Goal: Information Seeking & Learning: Learn about a topic

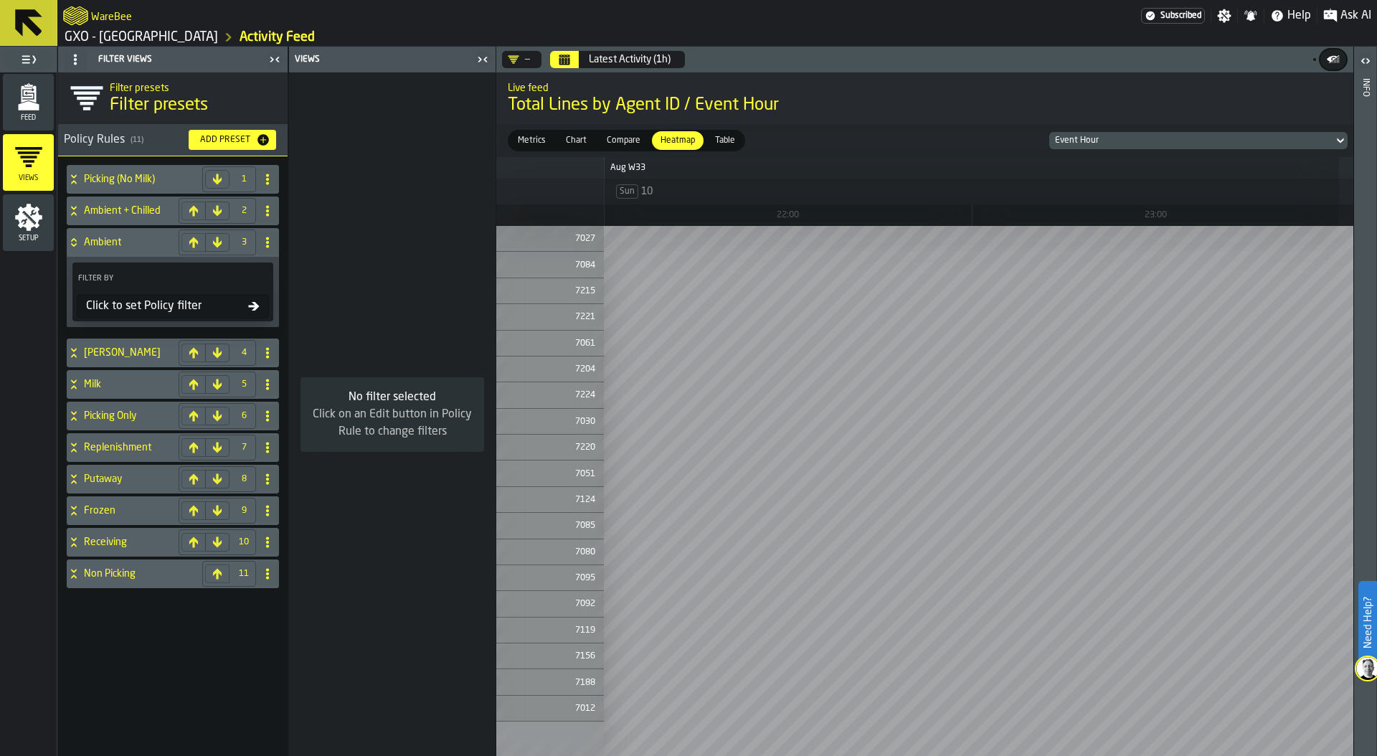
click at [158, 304] on div "Click to set Policy filter" at bounding box center [164, 306] width 168 height 17
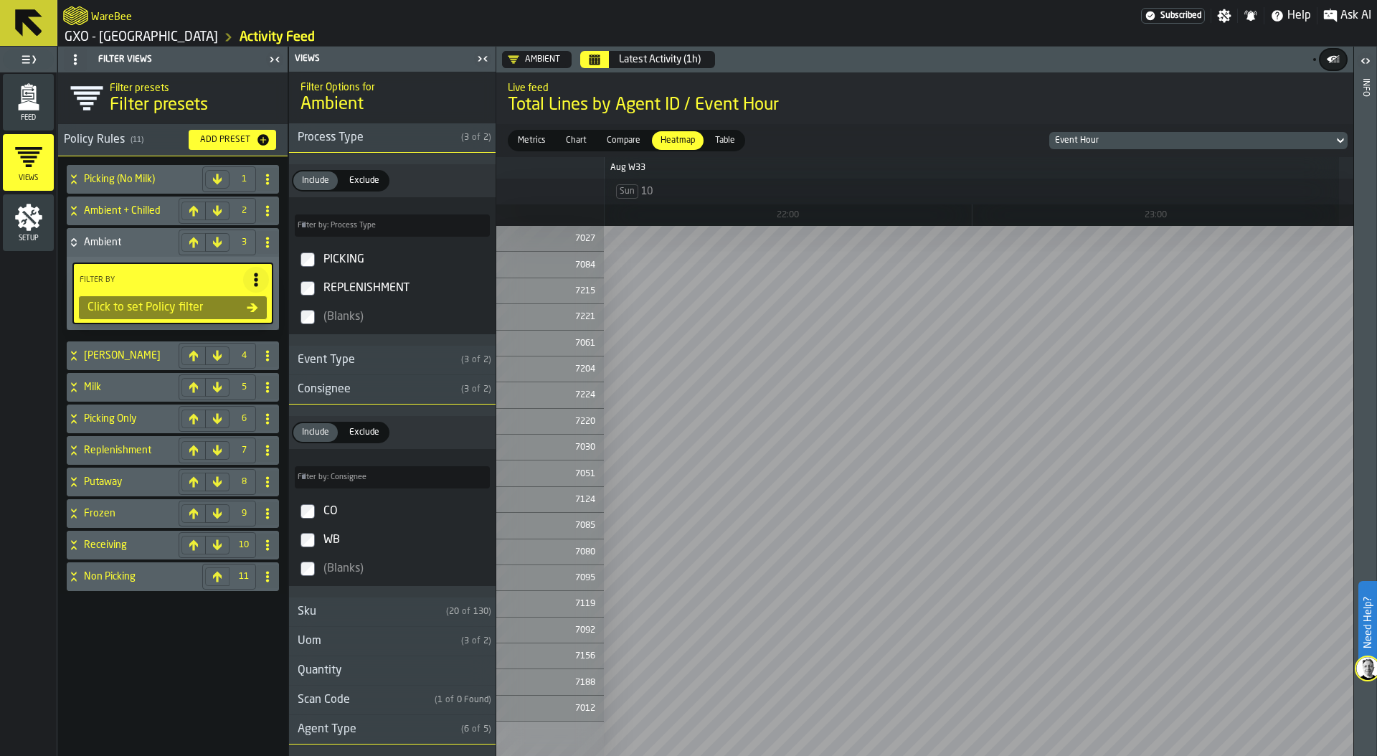
click at [1350, 15] on span "Ask AI" at bounding box center [1355, 15] width 31 height 17
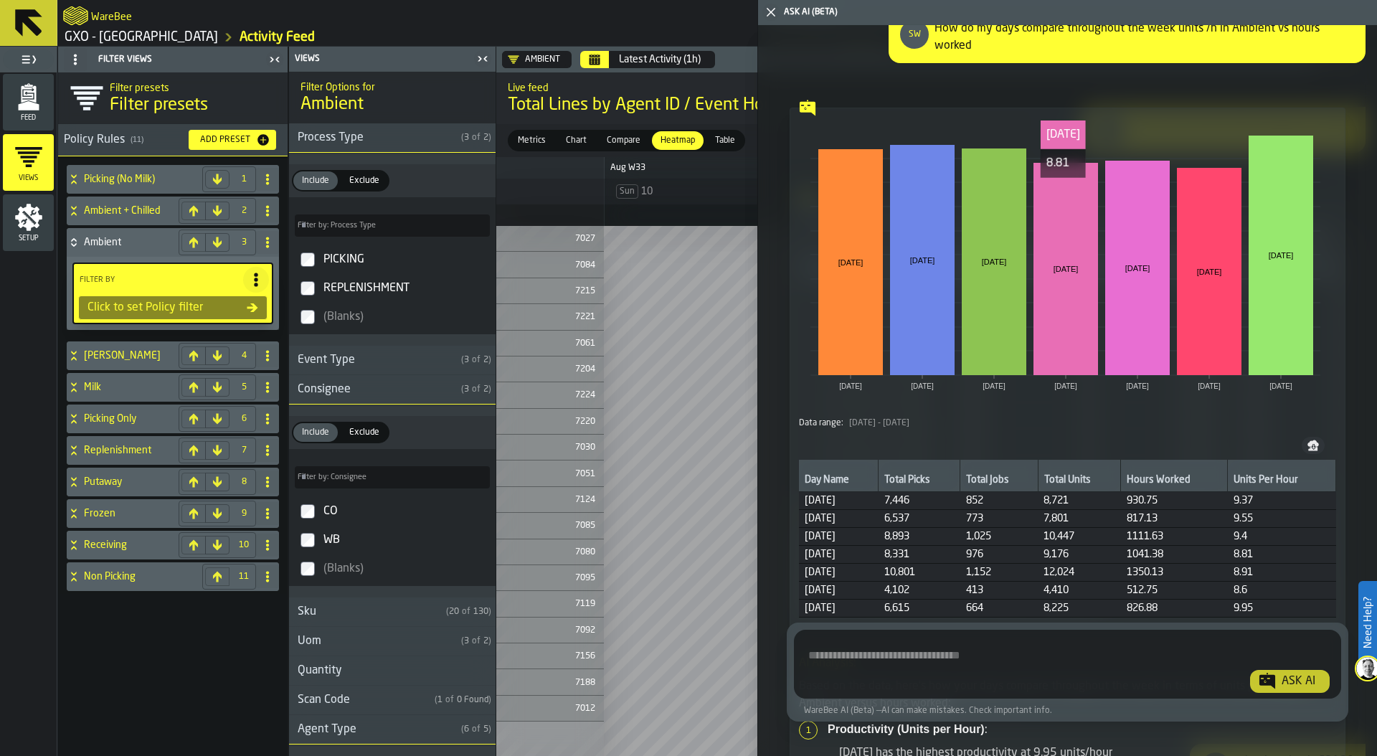
scroll to position [15566, 0]
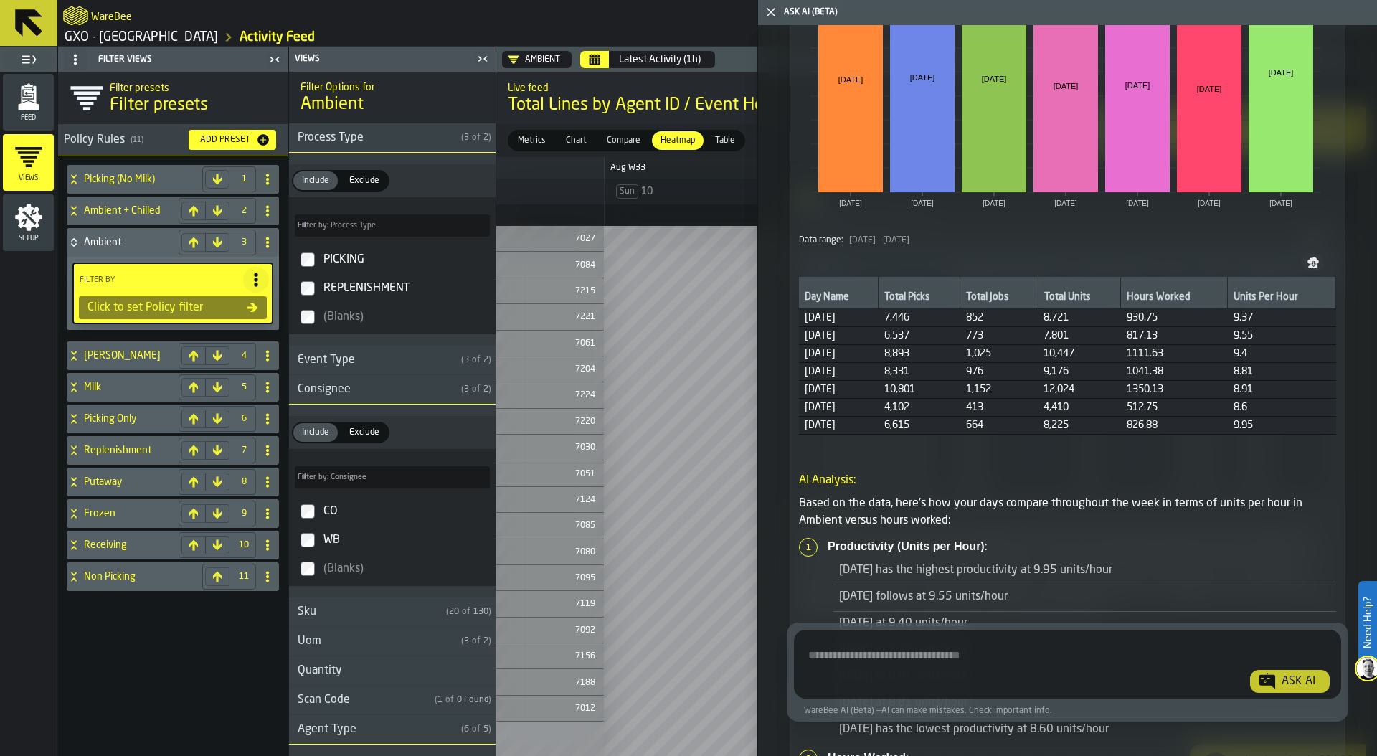
click at [773, 14] on icon "button-toggle-Close me" at bounding box center [770, 12] width 17 height 17
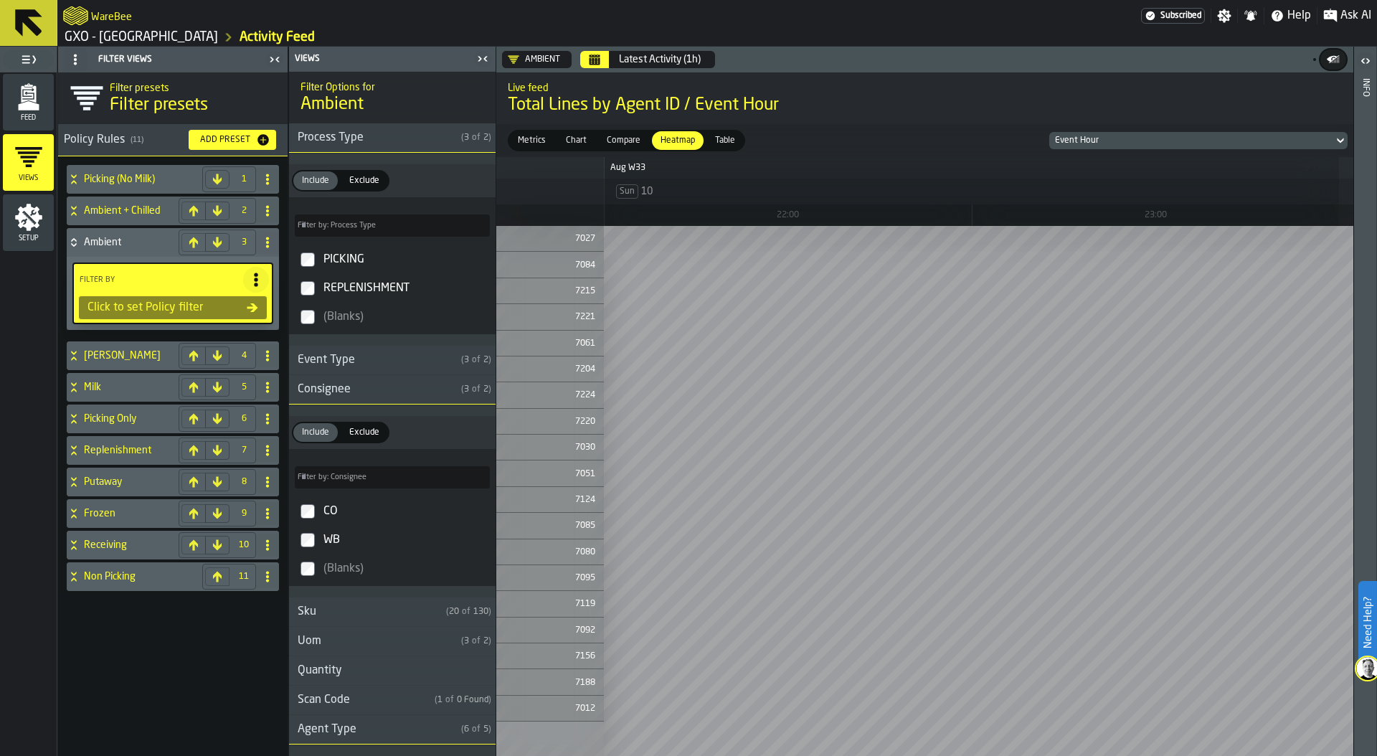
click at [28, 95] on icon "menu Feed" at bounding box center [28, 94] width 15 height 17
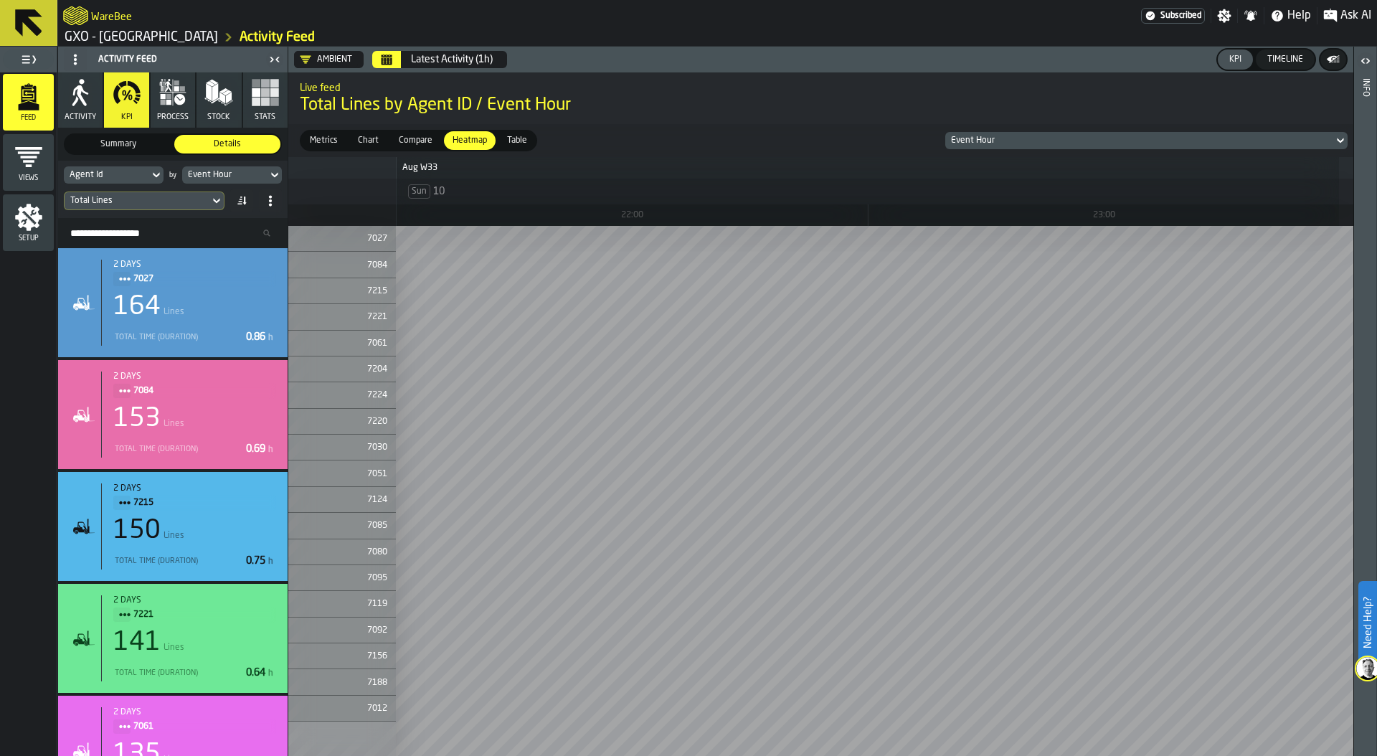
click at [154, 203] on div "Total Lines" at bounding box center [136, 201] width 133 height 10
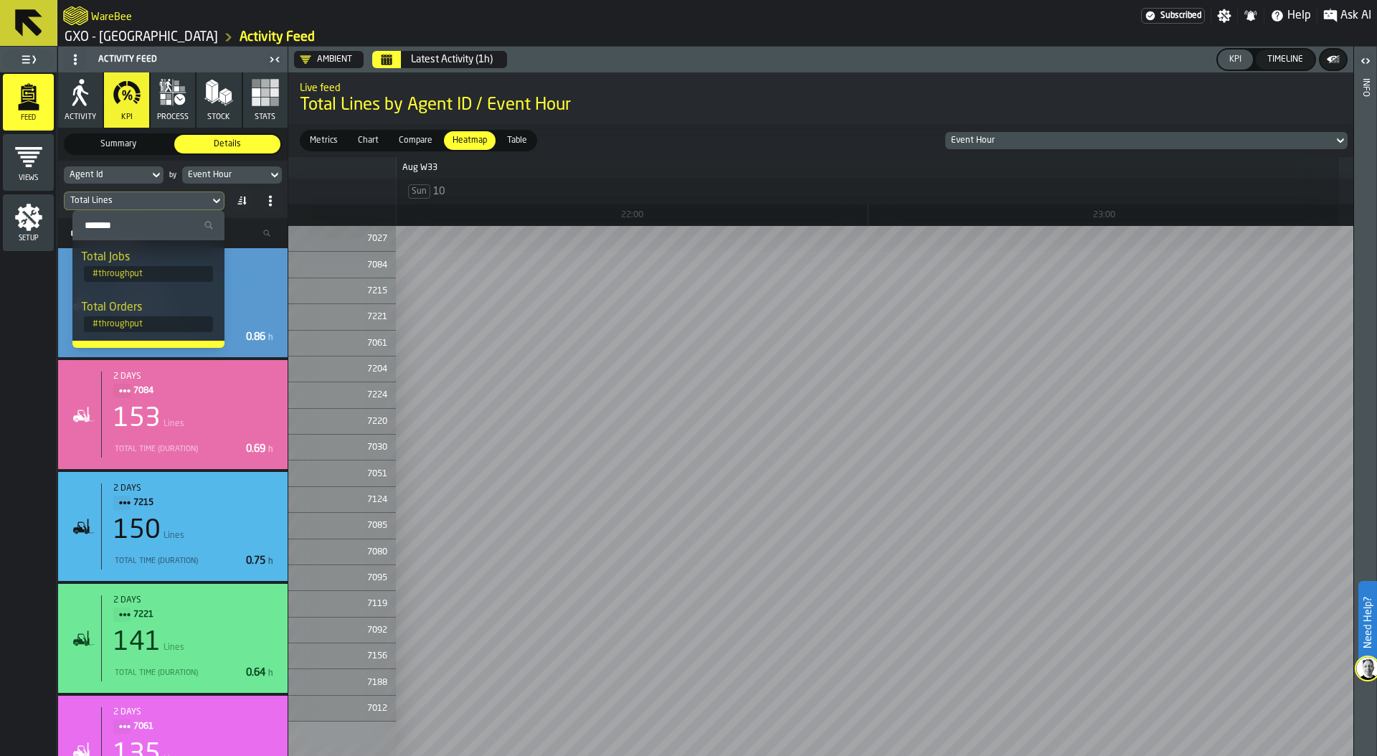
click at [204, 173] on div "Event Hour" at bounding box center [225, 175] width 74 height 10
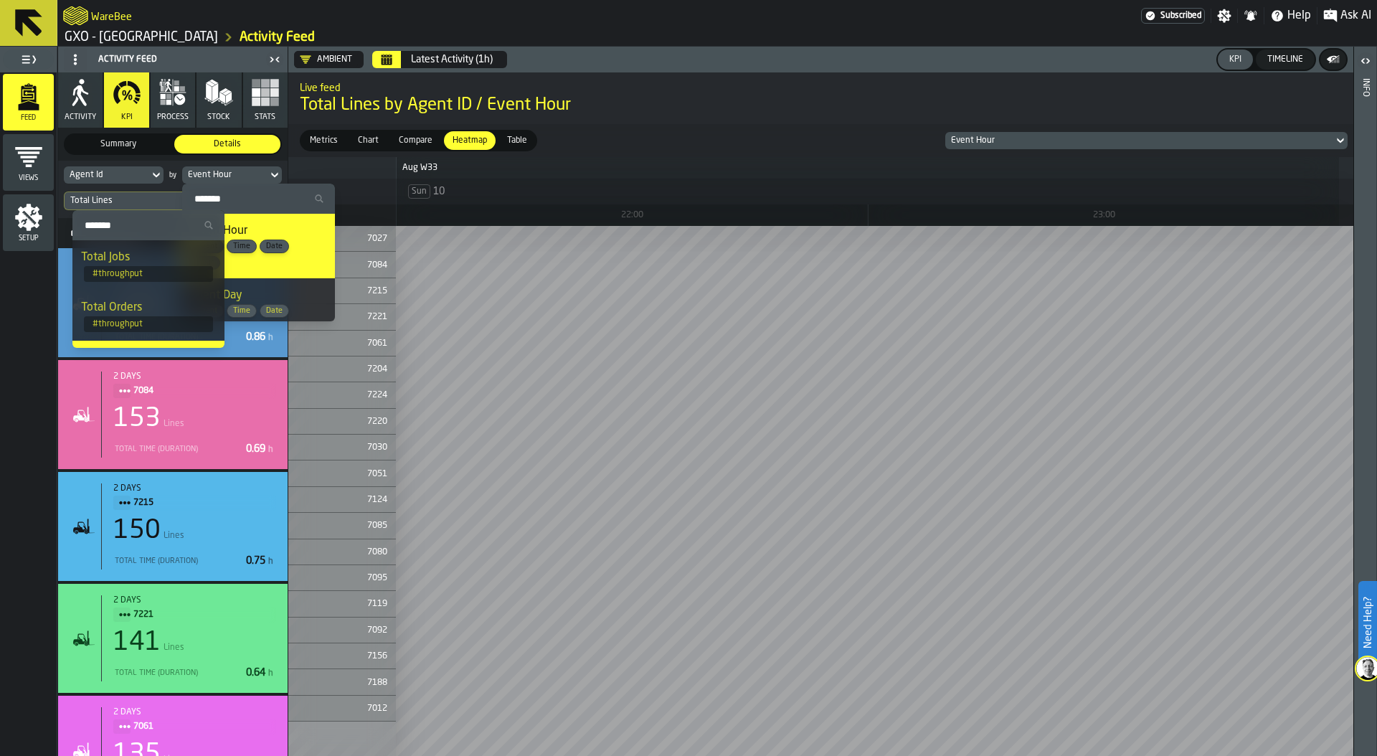
click at [109, 165] on div "Agent Id by Event Hour Total Lines" at bounding box center [172, 189] width 229 height 57
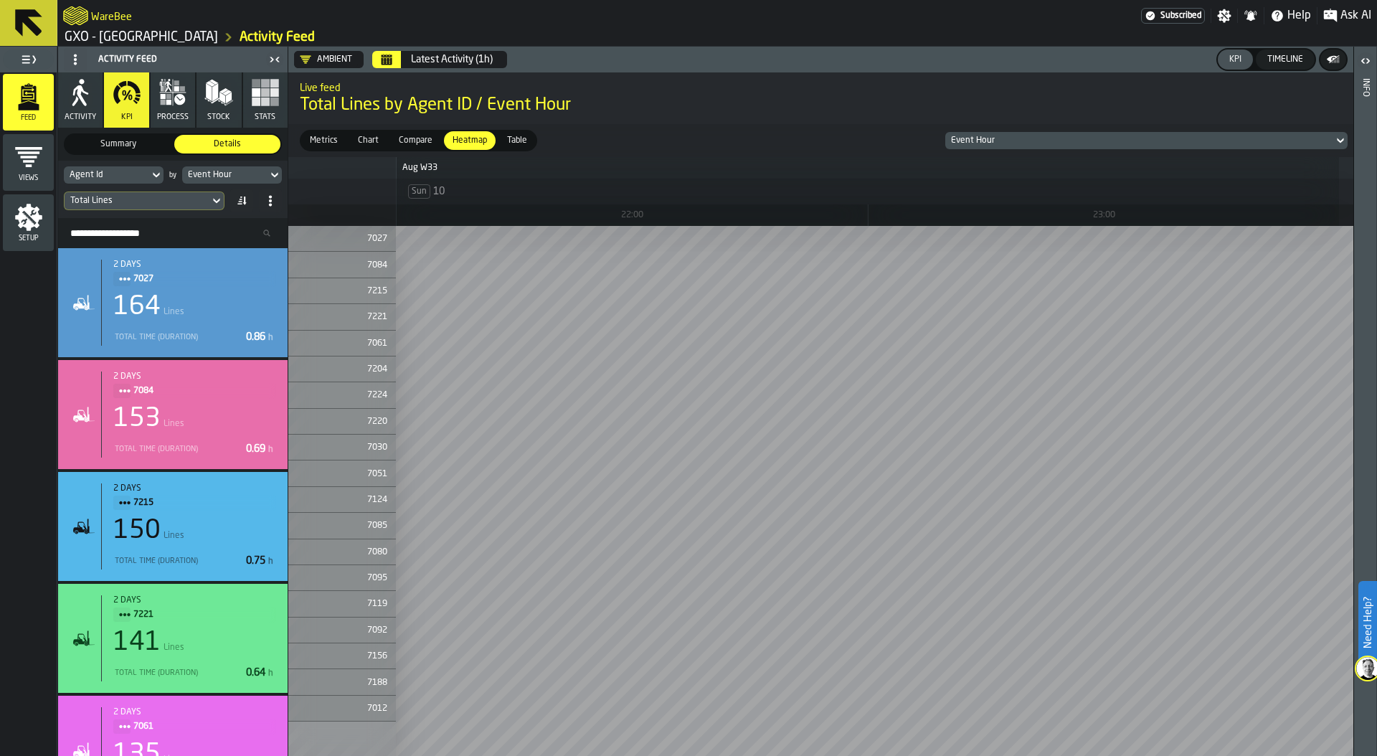
click at [113, 180] on div "Agent Id" at bounding box center [106, 175] width 85 height 16
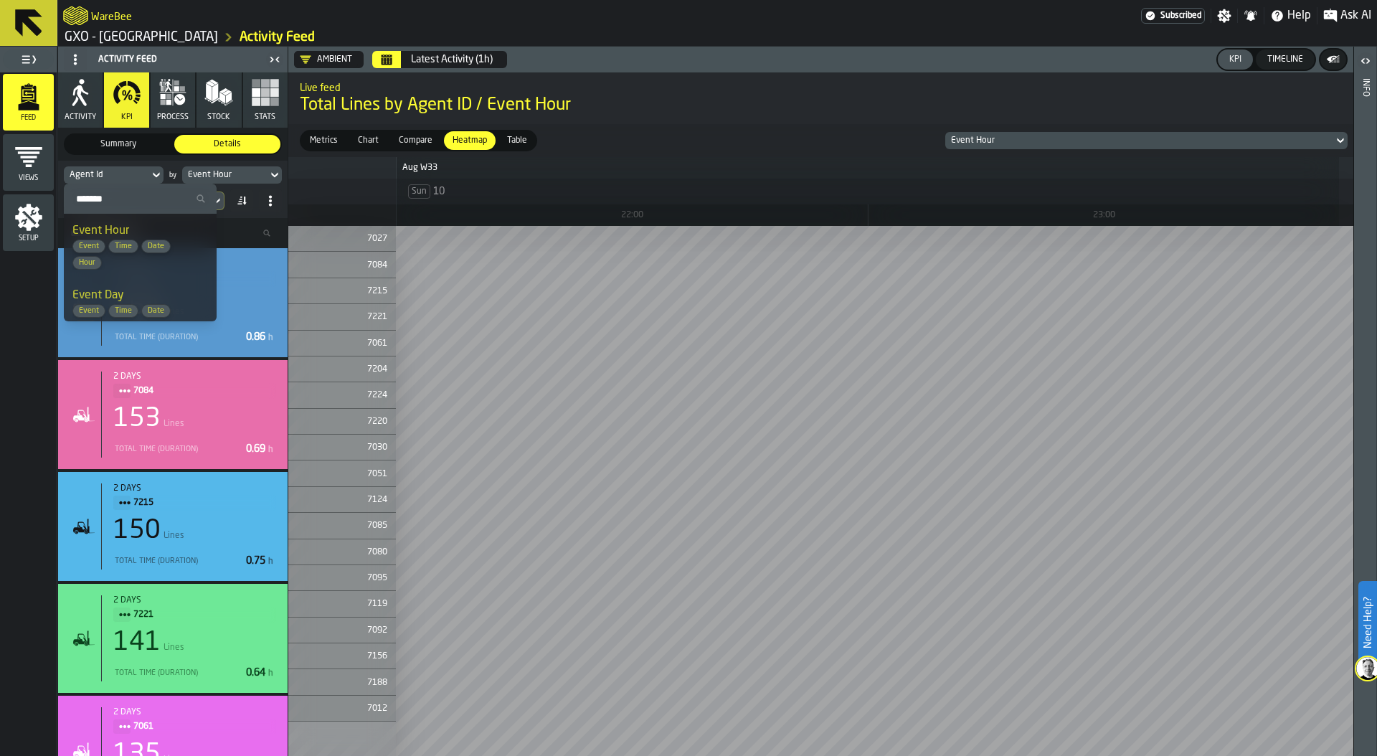
click at [237, 180] on div "Event Hour" at bounding box center [224, 175] width 85 height 16
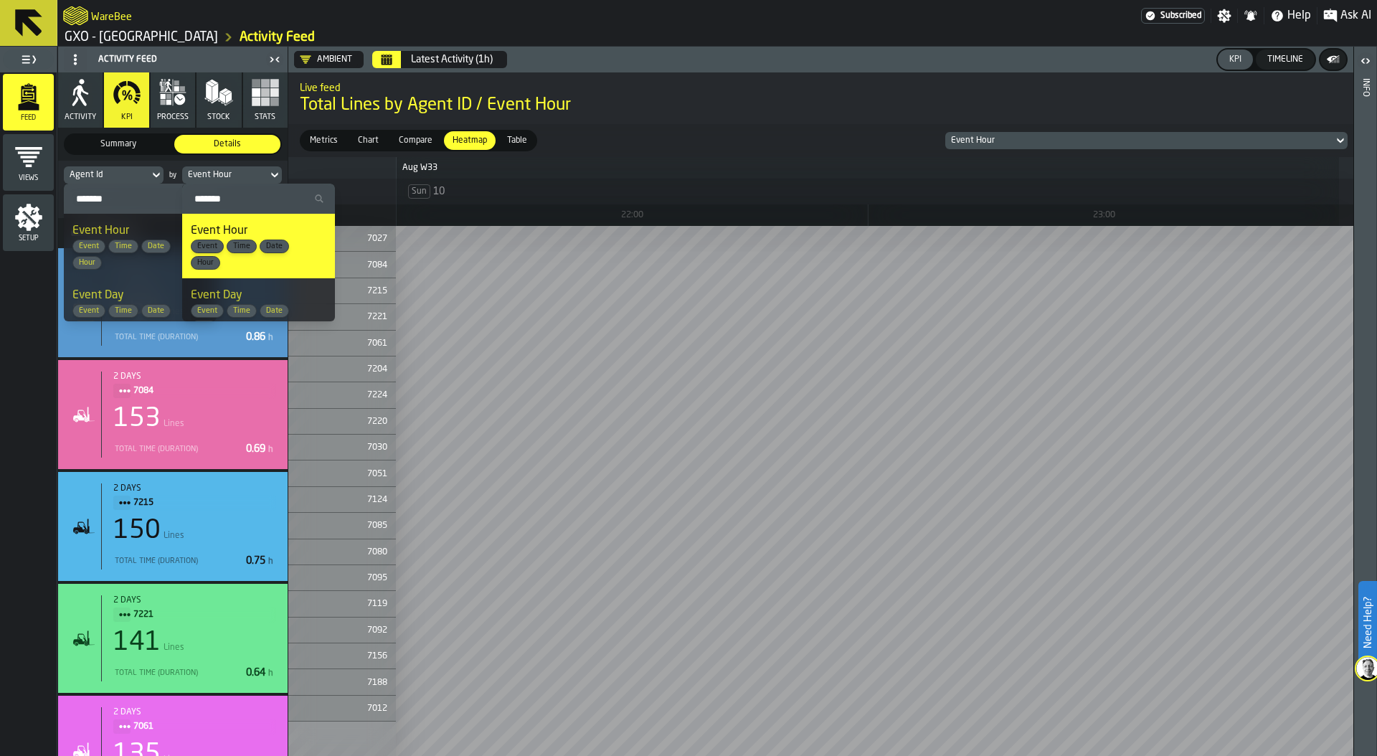
click at [696, 89] on h2 "Live feed" at bounding box center [821, 87] width 1042 height 14
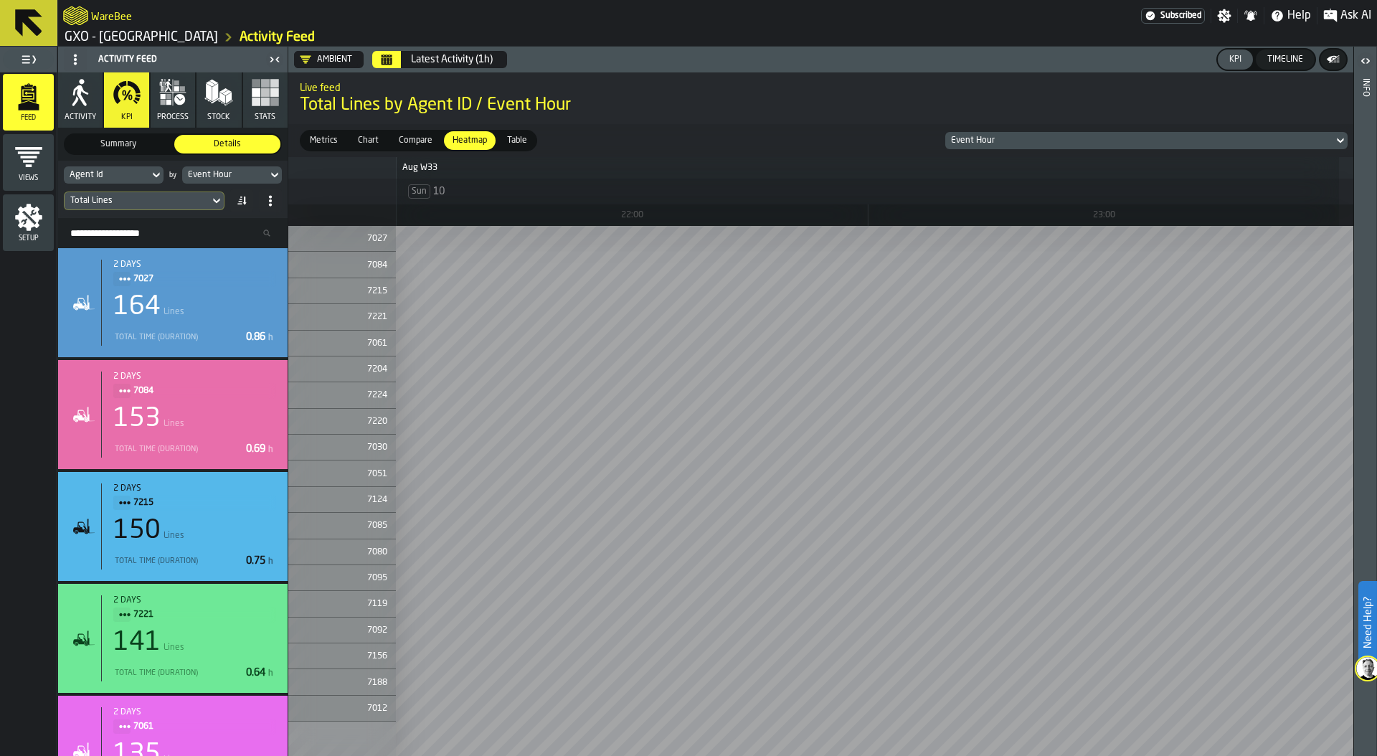
click at [333, 140] on span "Metrics" at bounding box center [323, 140] width 39 height 13
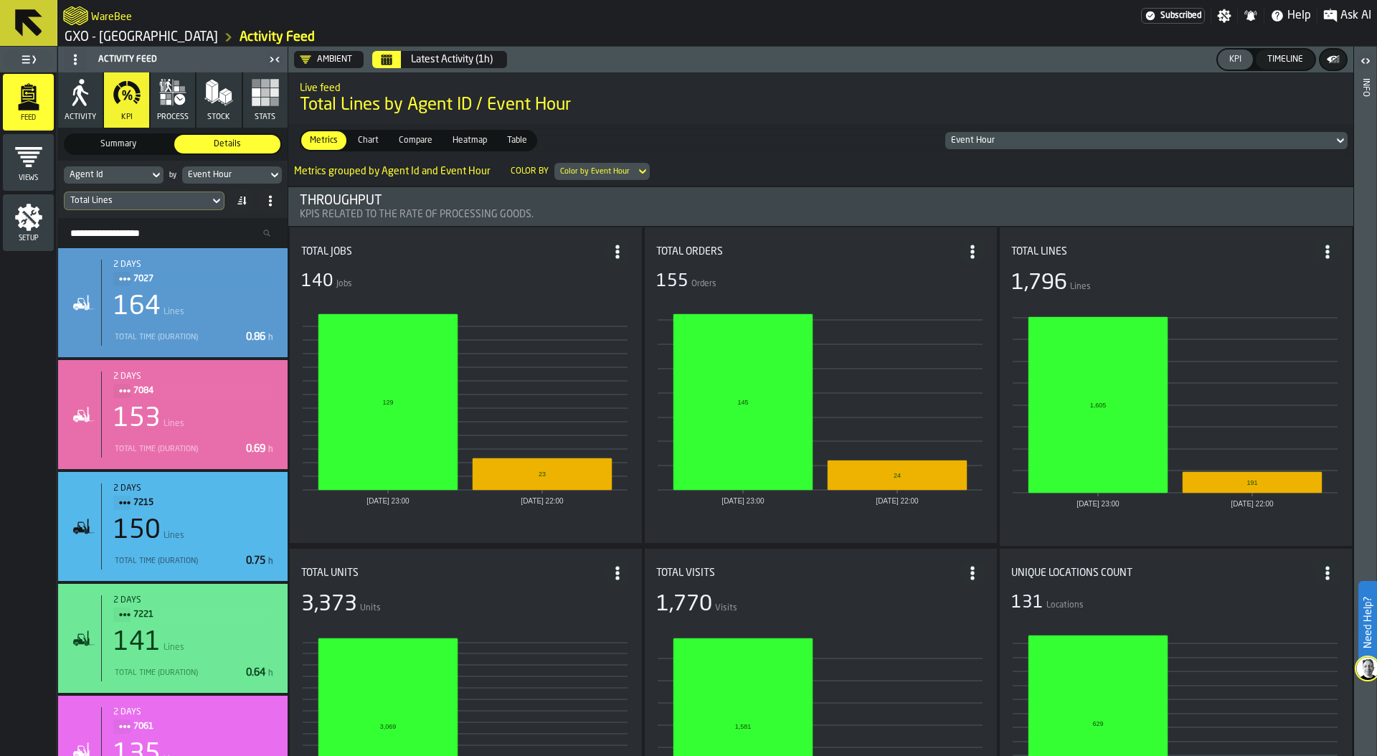
click at [369, 141] on span "Chart" at bounding box center [368, 140] width 32 height 13
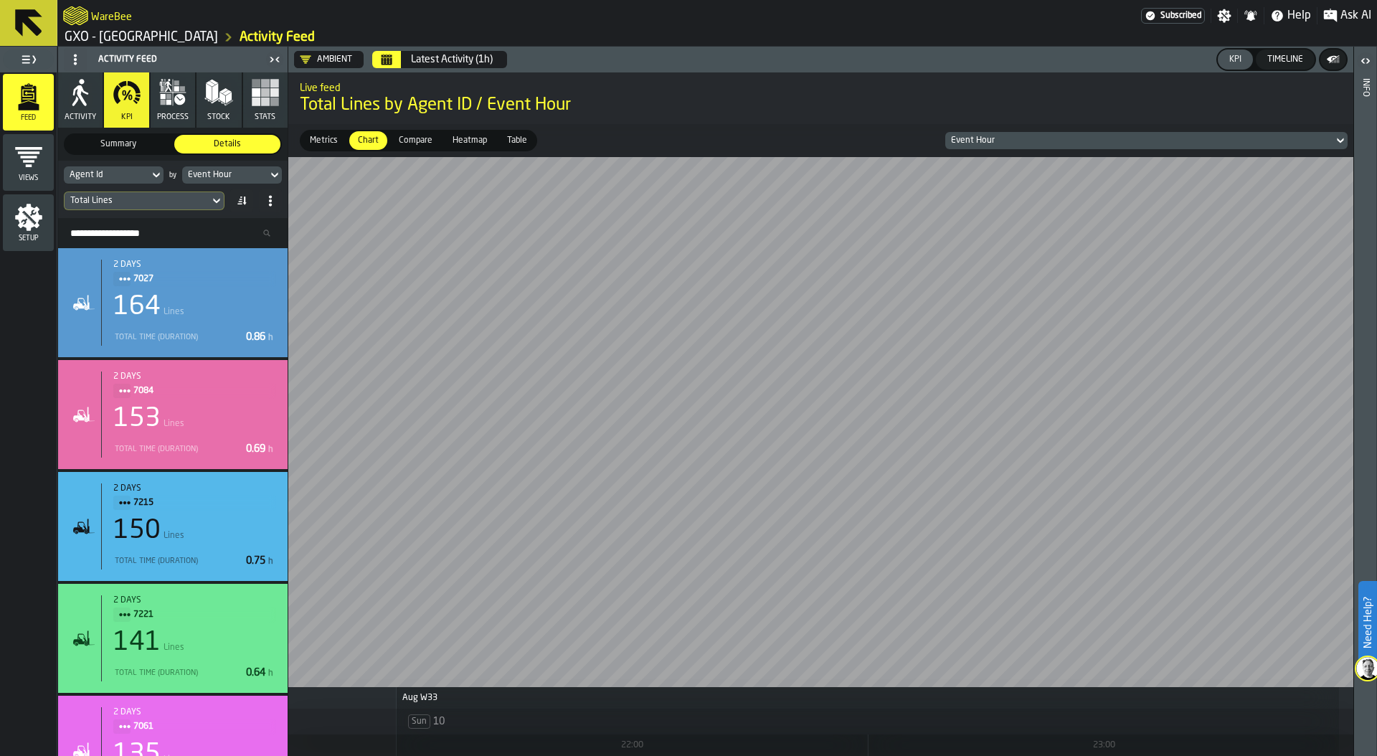
click at [308, 60] on icon "DropdownMenuValue-G7FIHkkCwkfABzCbQ_vPm" at bounding box center [305, 59] width 11 height 11
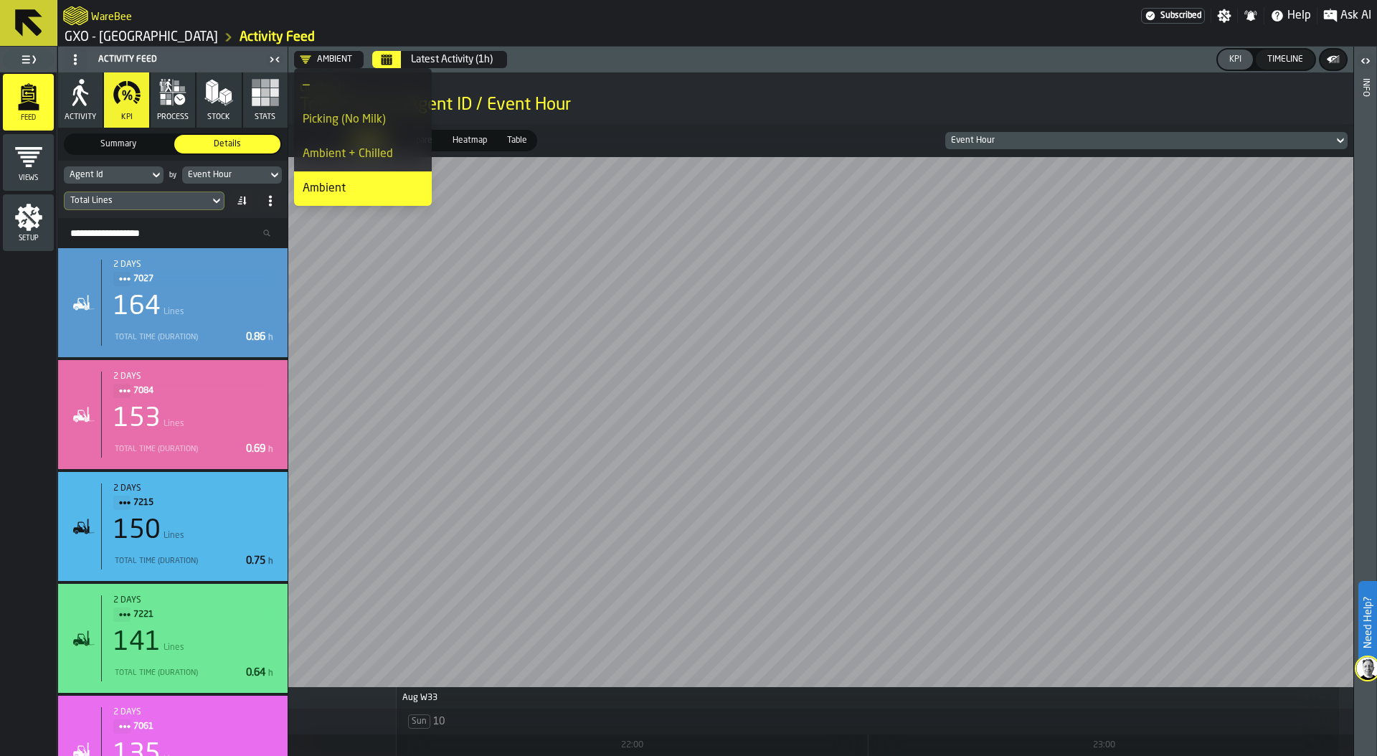
click at [342, 87] on div "—" at bounding box center [363, 85] width 120 height 17
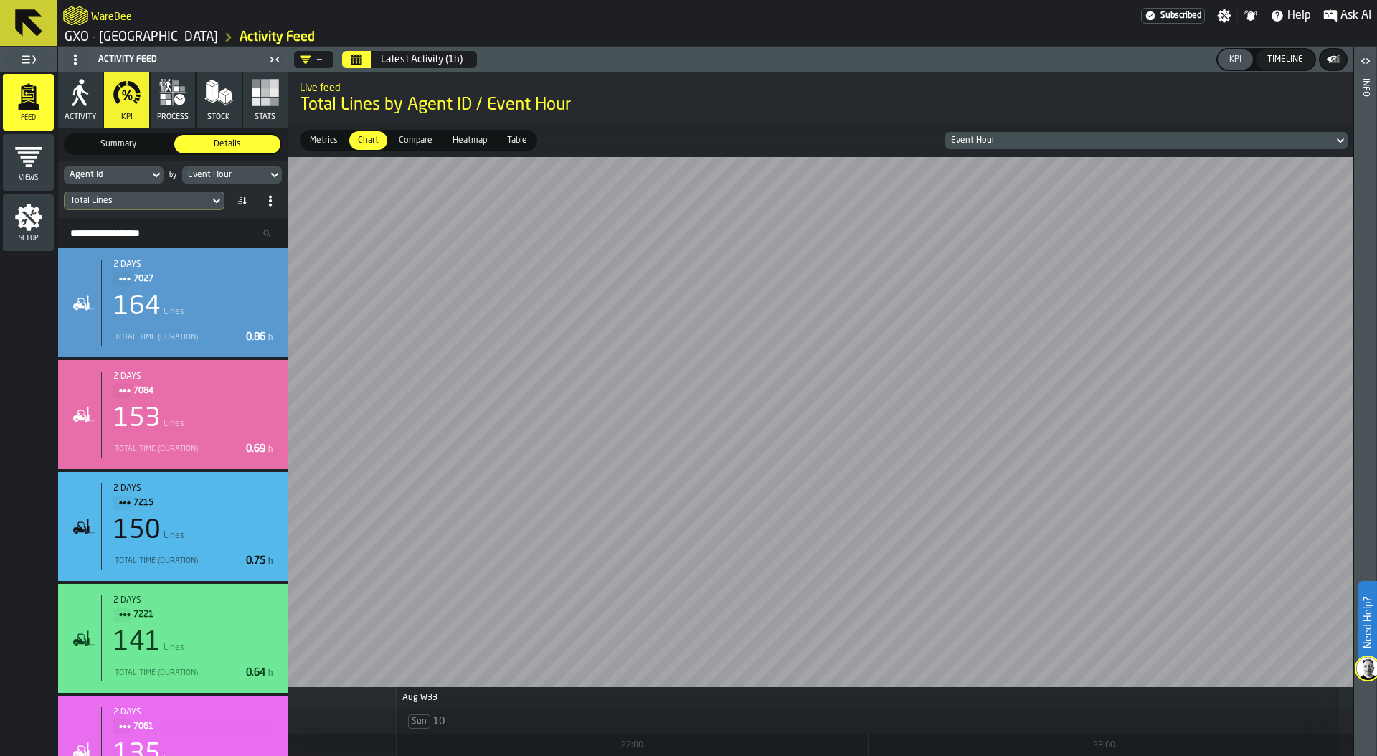
click at [143, 180] on div "Agent Id" at bounding box center [106, 175] width 85 height 16
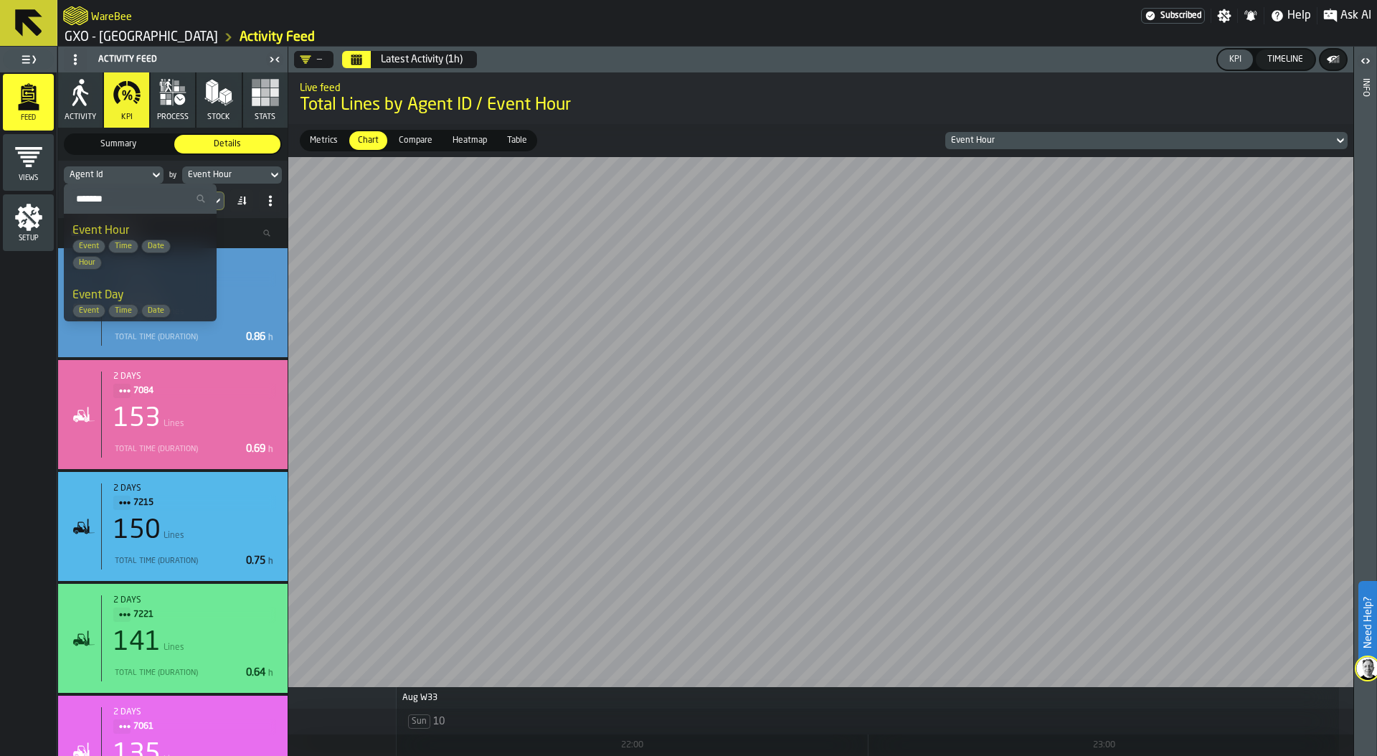
click at [121, 200] on input "Search" at bounding box center [140, 198] width 141 height 19
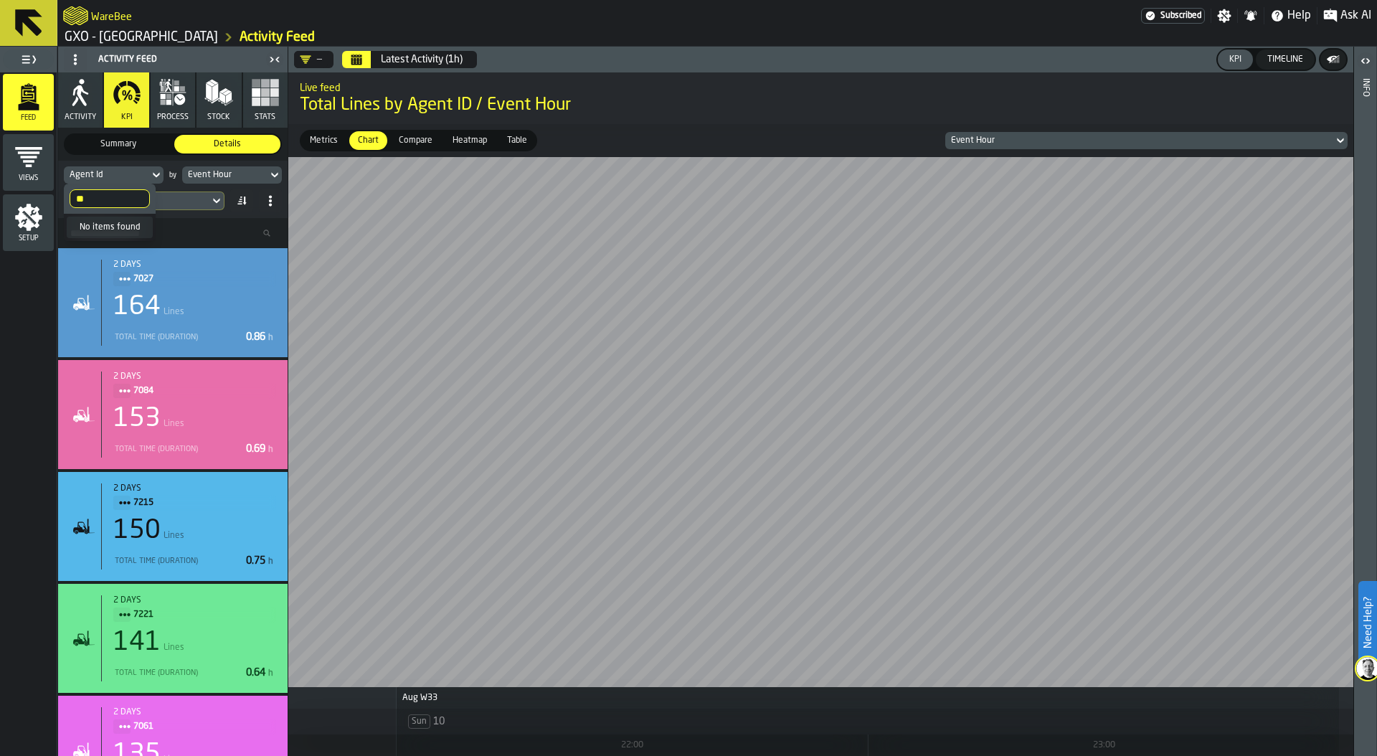
type input "*"
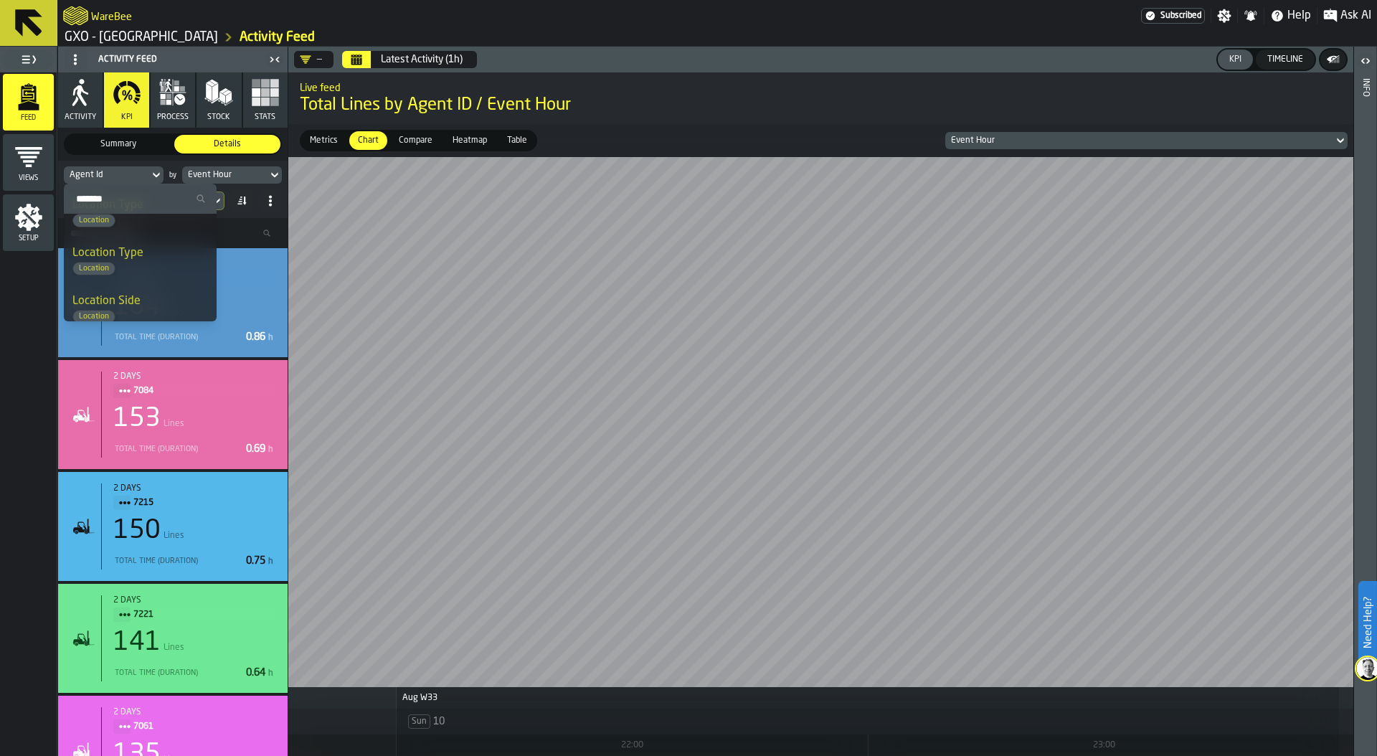
scroll to position [1336, 0]
click at [321, 136] on span "Metrics" at bounding box center [323, 140] width 39 height 13
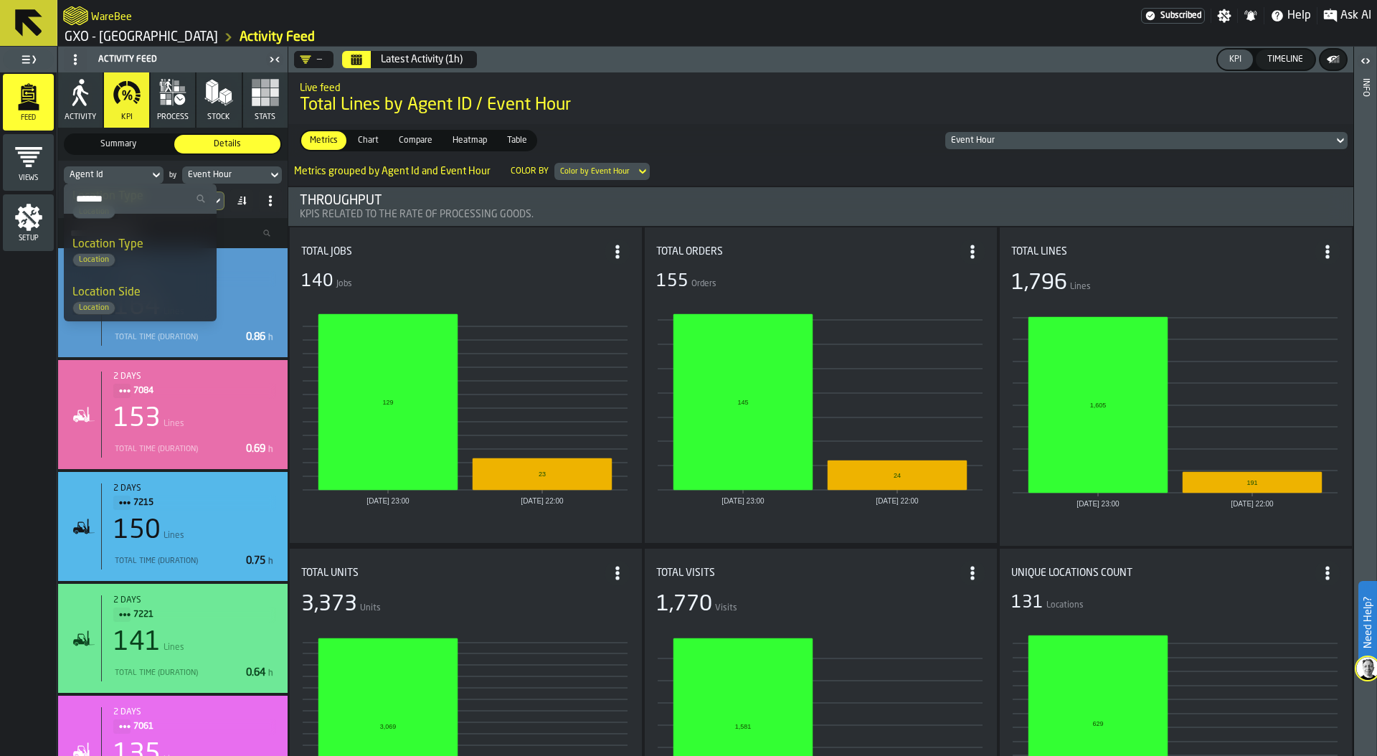
click at [403, 134] on span "Compare" at bounding box center [415, 140] width 45 height 13
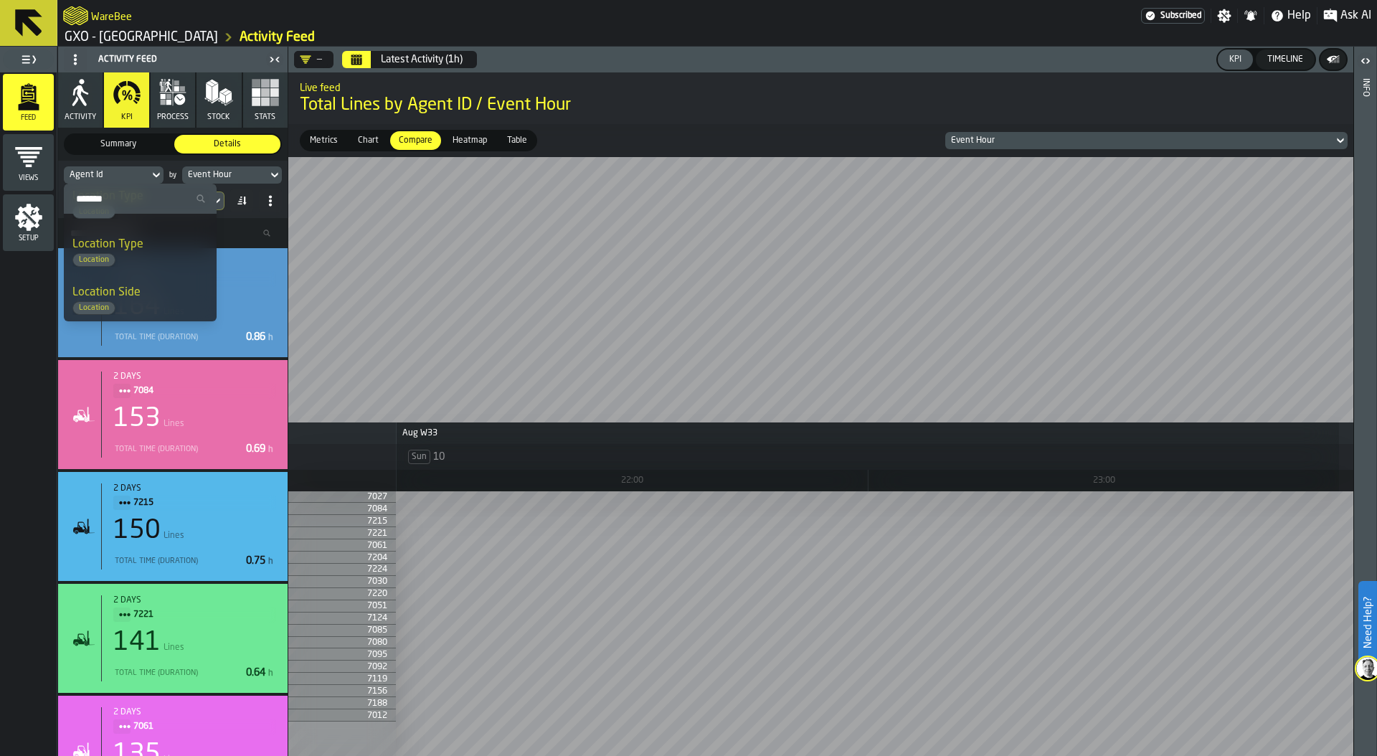
click at [364, 59] on button "Calendar" at bounding box center [356, 59] width 29 height 17
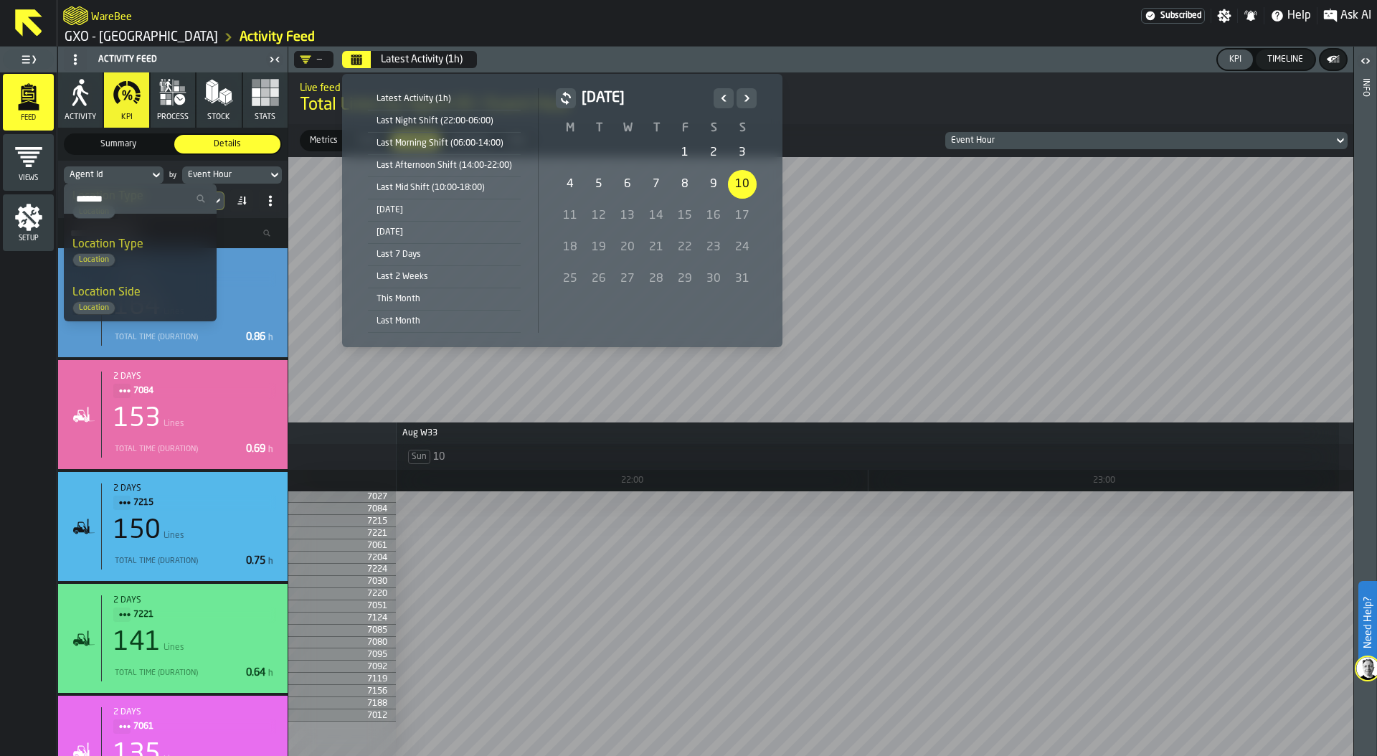
click at [683, 151] on div "1" at bounding box center [684, 152] width 29 height 29
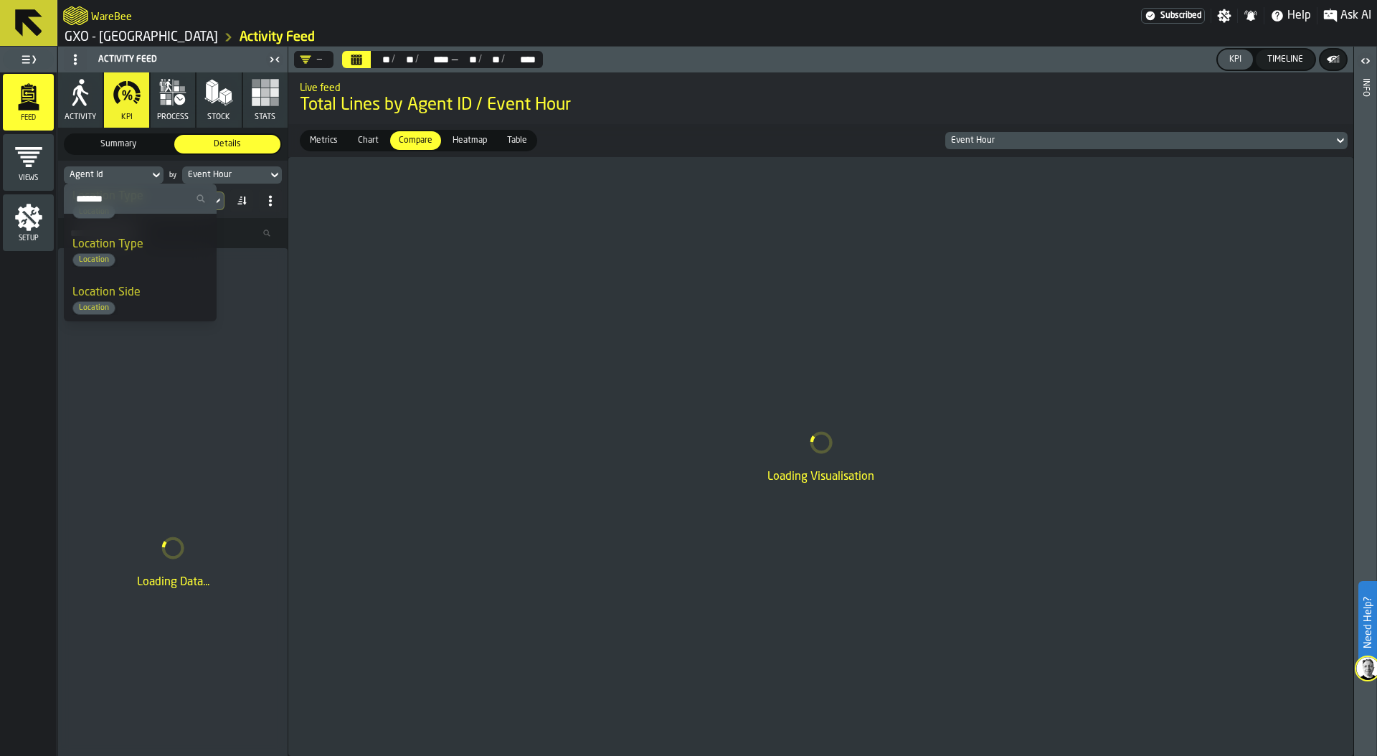
click at [38, 153] on icon "menu Views" at bounding box center [28, 157] width 27 height 20
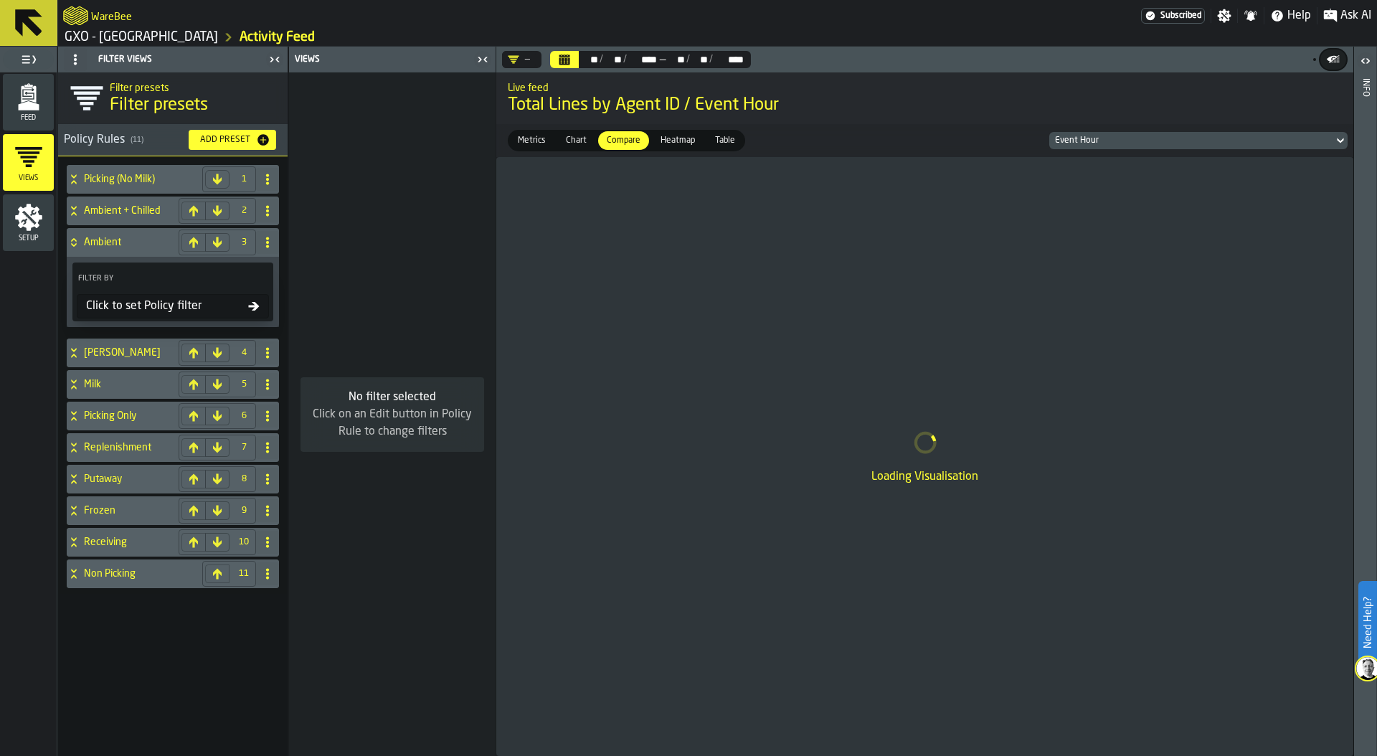
click at [214, 310] on div "Click to set Policy filter" at bounding box center [164, 306] width 168 height 17
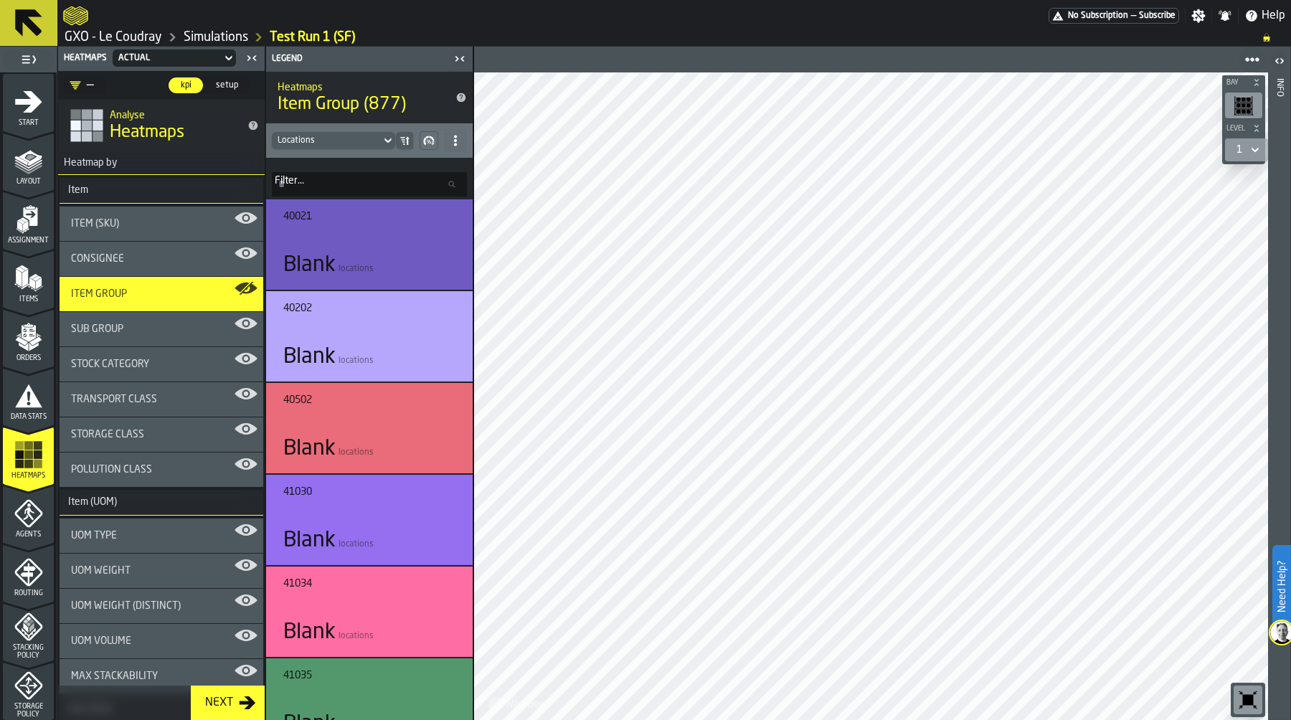
scroll to position [249, 0]
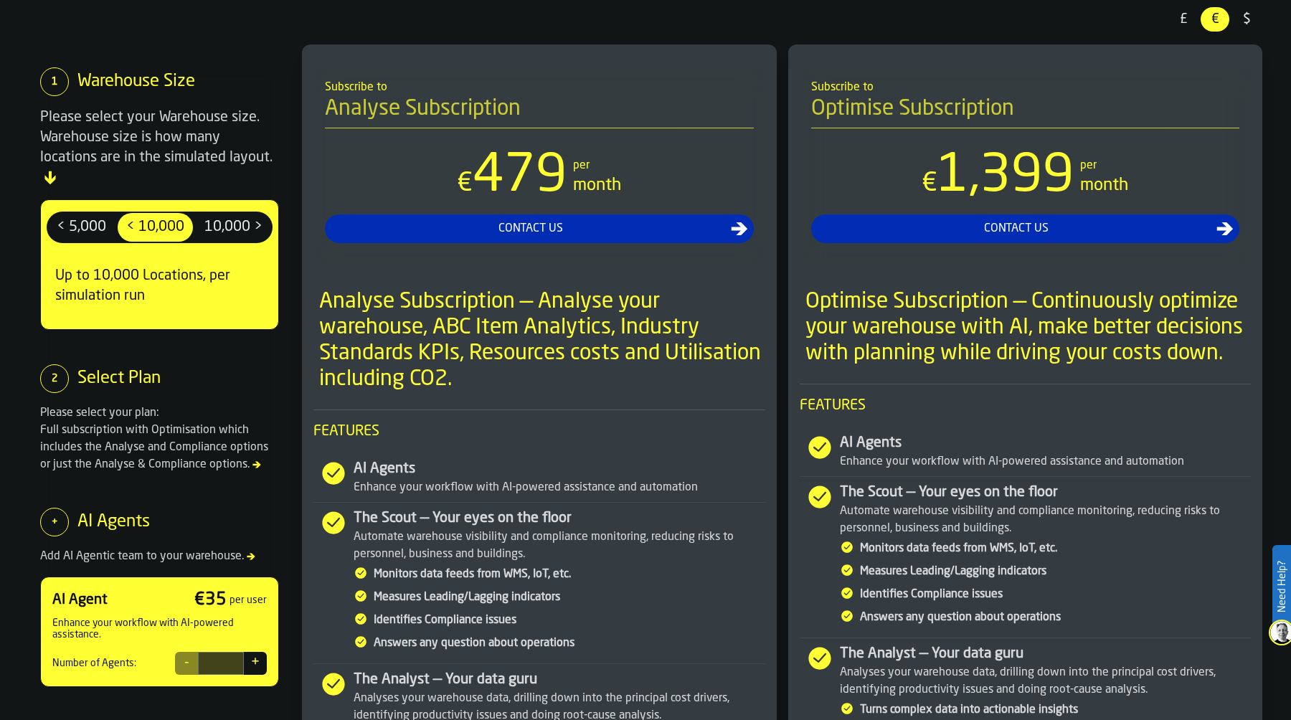
click at [1181, 14] on span "£" at bounding box center [1183, 19] width 23 height 19
click at [239, 216] on span "10,000 >" at bounding box center [234, 227] width 70 height 23
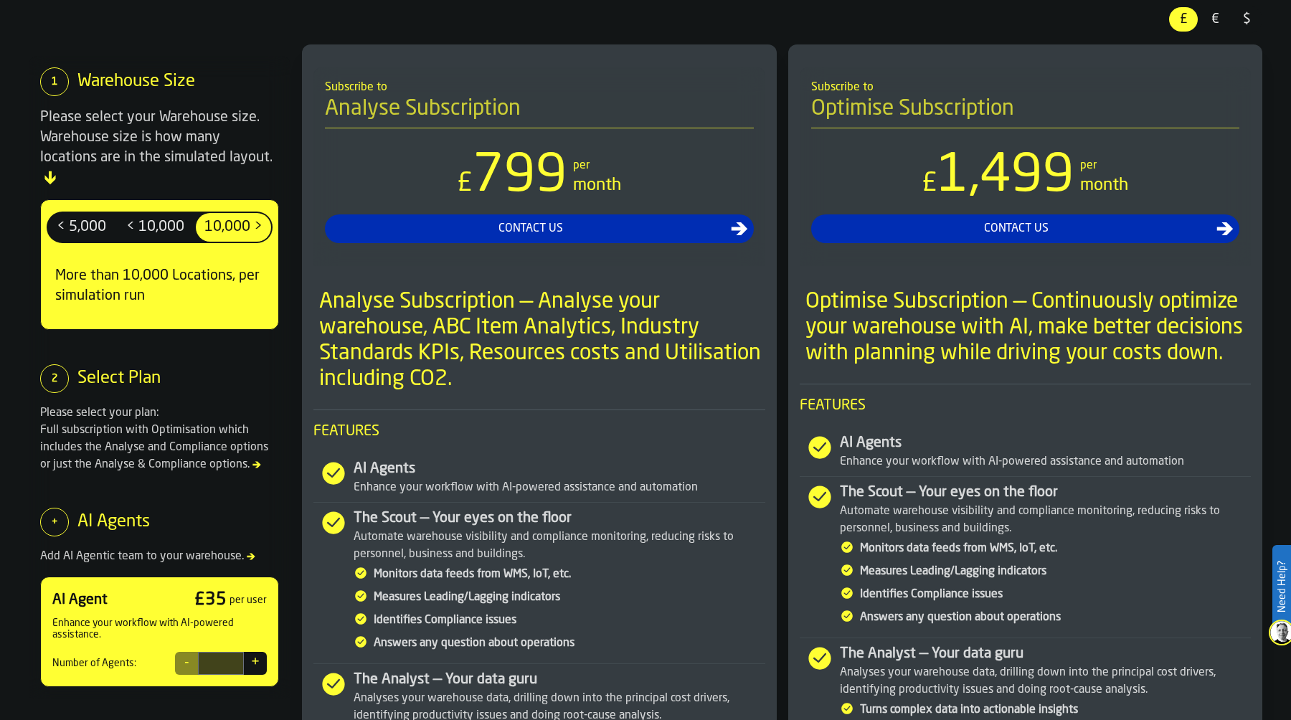
click at [168, 216] on span "< 10,000" at bounding box center [155, 227] width 70 height 23
